Goal: Information Seeking & Learning: Learn about a topic

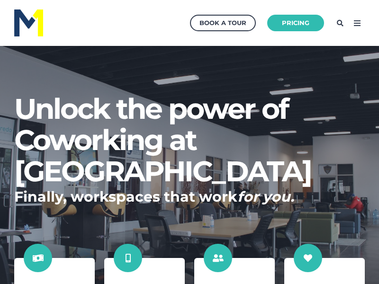
scroll to position [394, 388]
